Goal: Task Accomplishment & Management: Complete application form

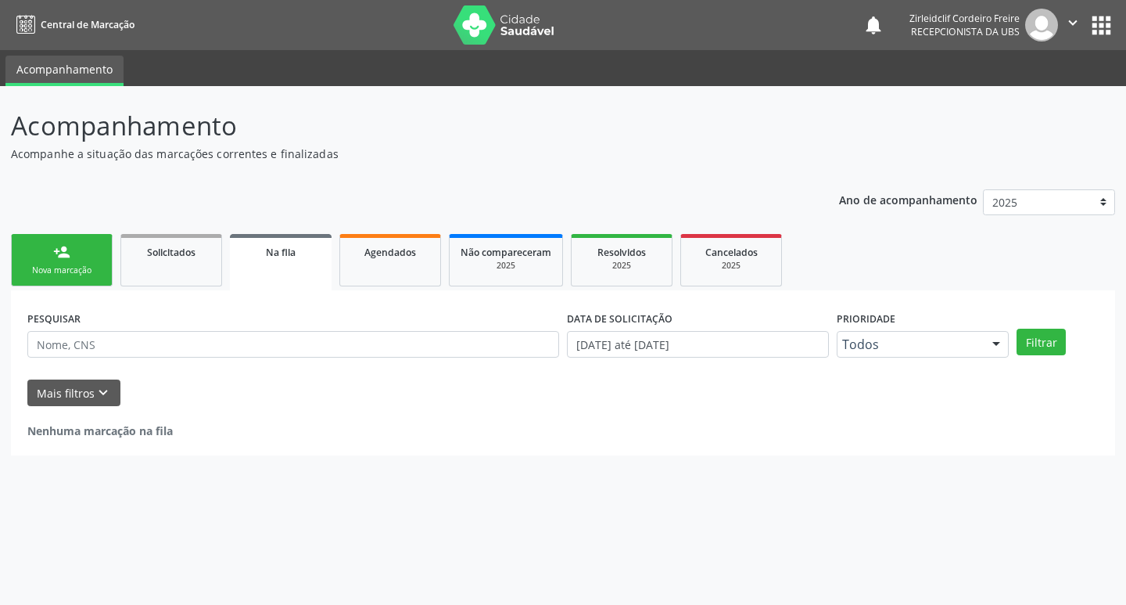
click at [84, 260] on link "person_add Nova marcação" at bounding box center [62, 260] width 102 height 52
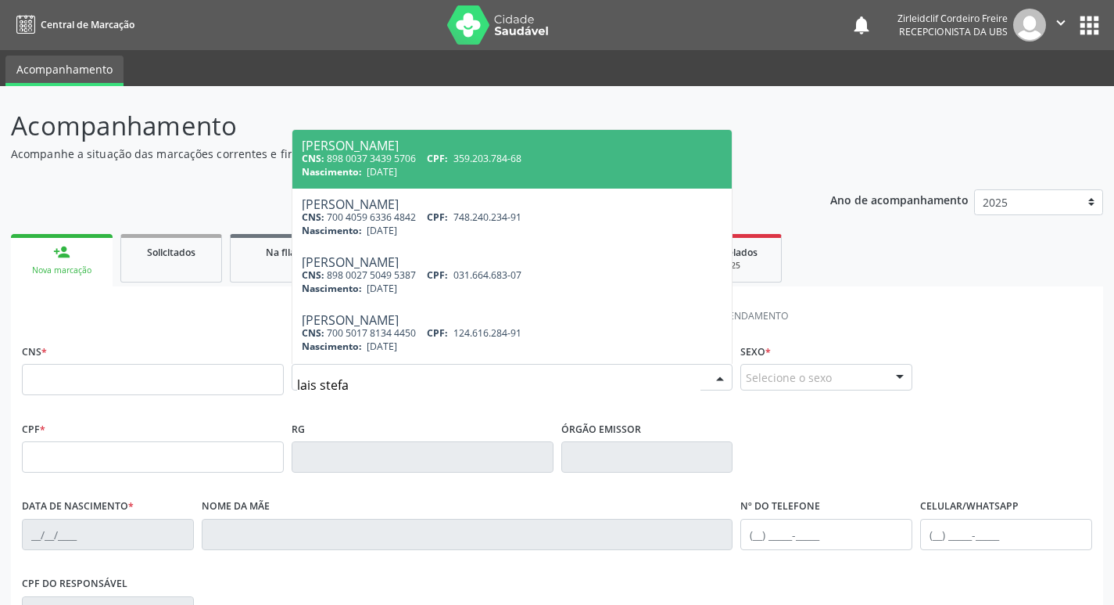
type input "[PERSON_NAME]"
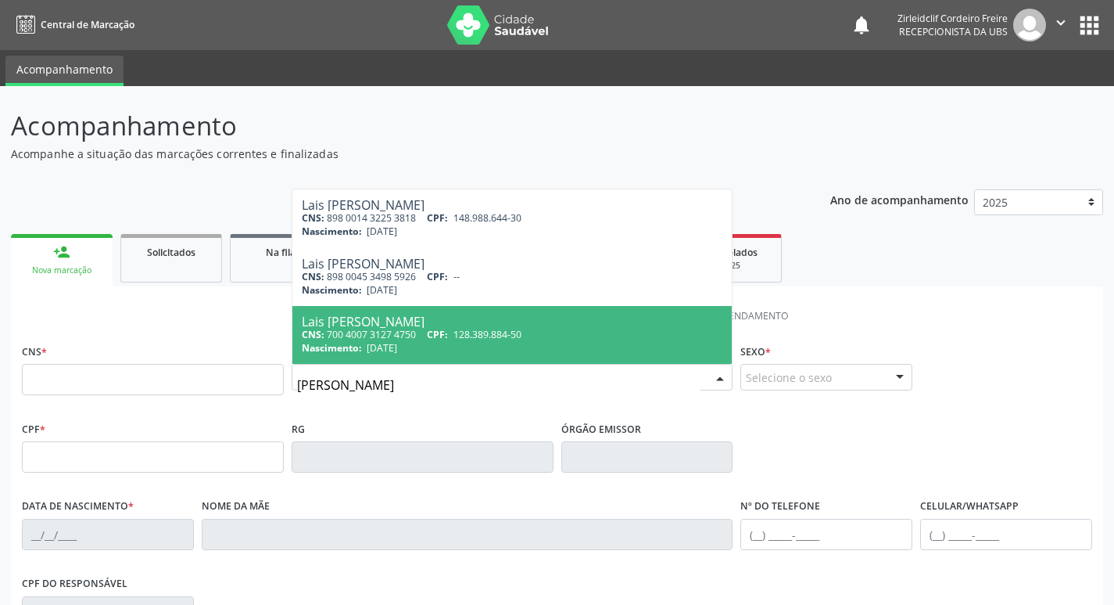
click at [424, 339] on div "CNS: 700 4007 3127 4750 CPF: 128.389.884-50" at bounding box center [513, 334] width 422 height 13
type input "700 4007 3127 4750"
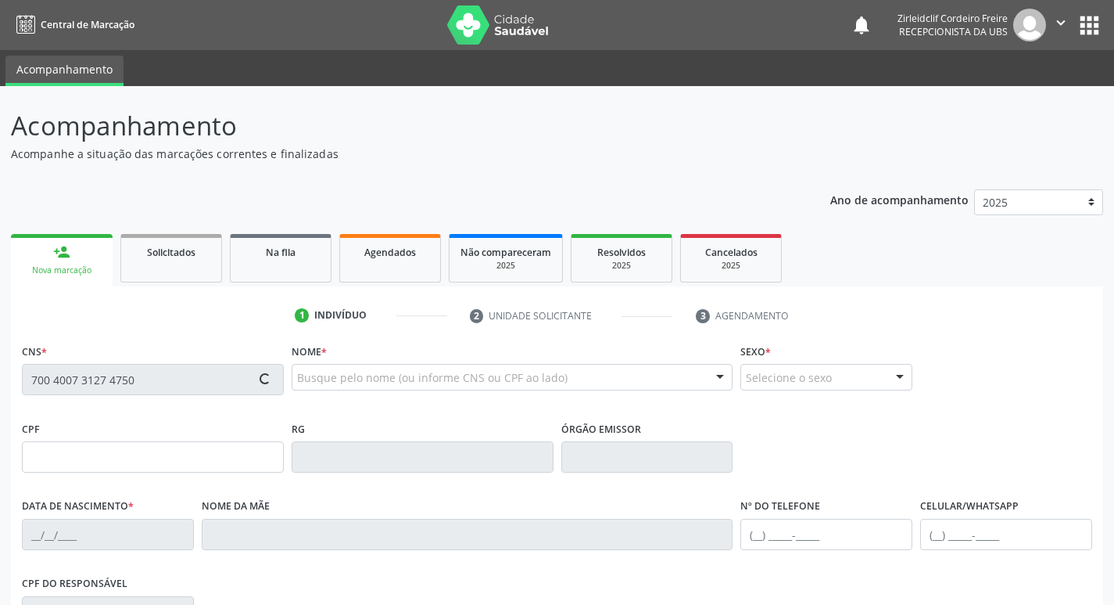
type input "128.389.884-50"
type input "[DATE]"
type input "[PERSON_NAME]"
type input "[PHONE_NUMBER]"
type input "076.381.504-73"
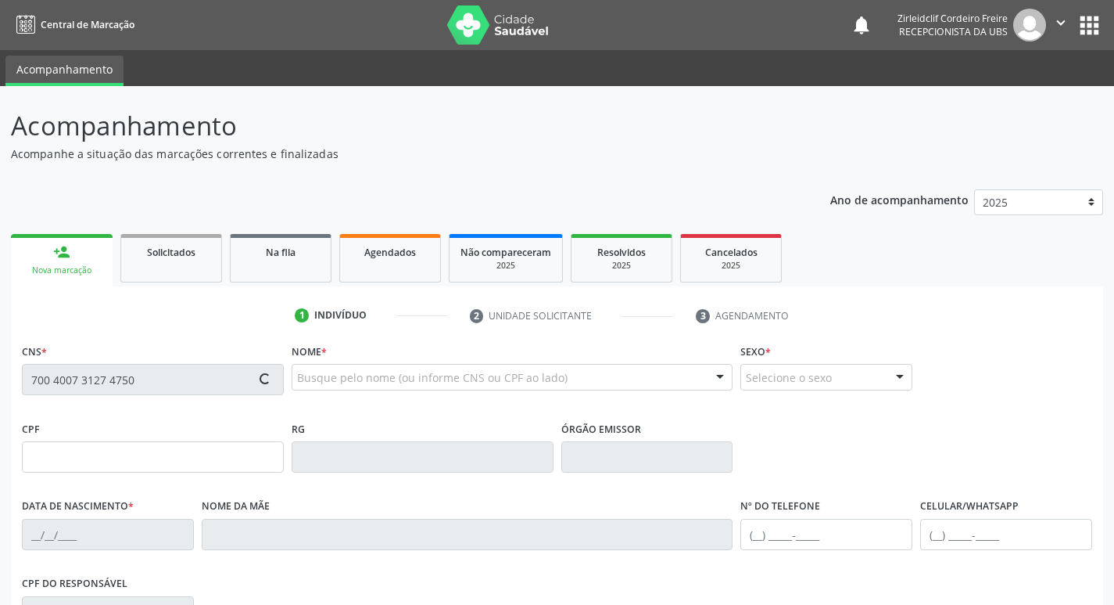
type input "848"
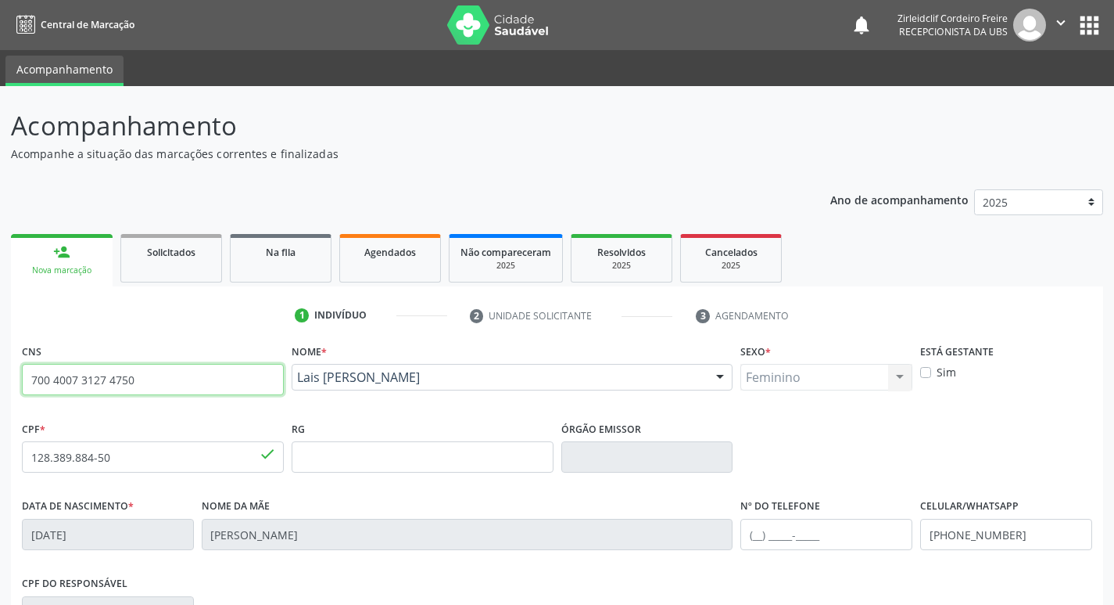
click at [221, 374] on input "700 4007 3127 4750" at bounding box center [153, 379] width 262 height 31
type input "7"
click at [95, 254] on link "person_add Nova marcação" at bounding box center [62, 260] width 102 height 52
click at [204, 260] on link "Solicitados" at bounding box center [171, 258] width 102 height 48
